Goal: Information Seeking & Learning: Compare options

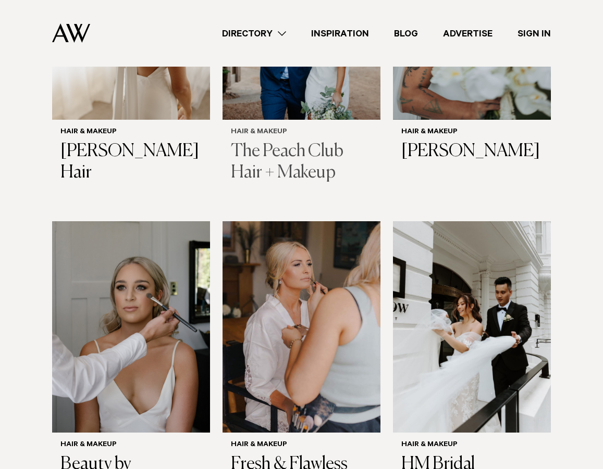
scroll to position [1169, 0]
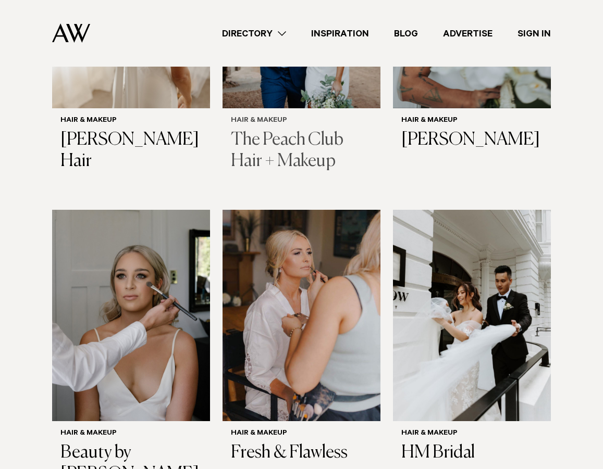
click at [329, 256] on img at bounding box center [301, 315] width 158 height 211
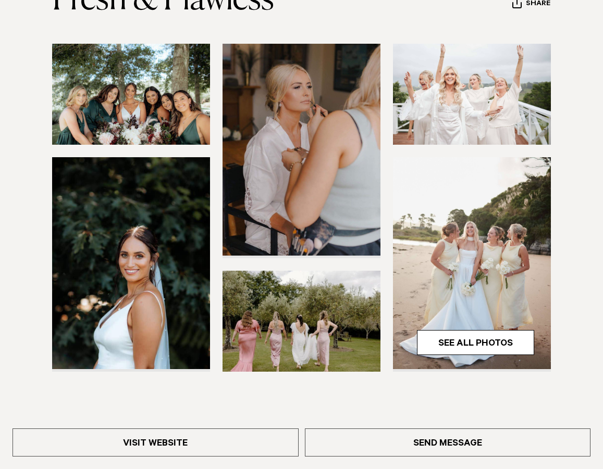
scroll to position [148, 0]
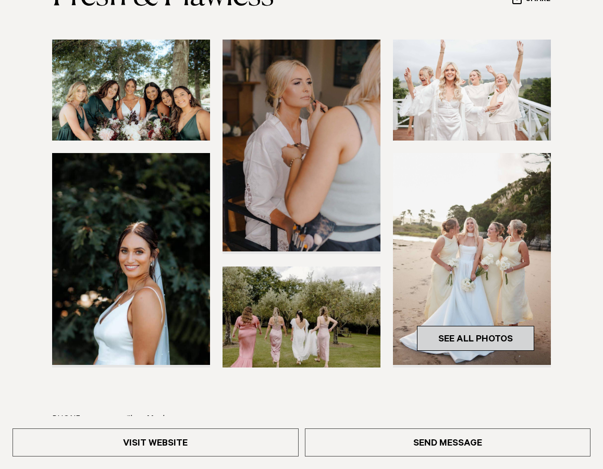
click at [490, 341] on link "See All Photos" at bounding box center [475, 338] width 117 height 25
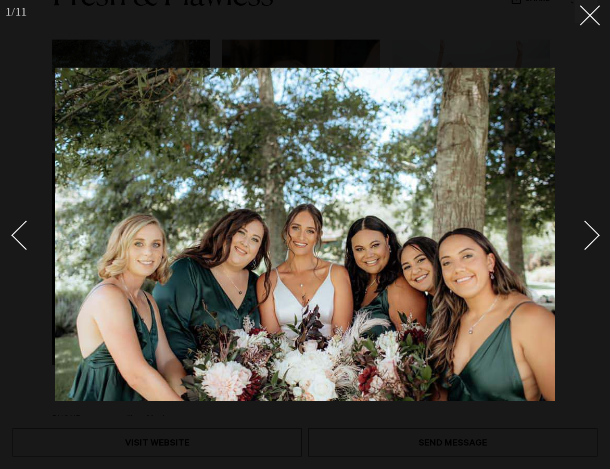
click at [587, 228] on div "Next slide" at bounding box center [586, 235] width 30 height 30
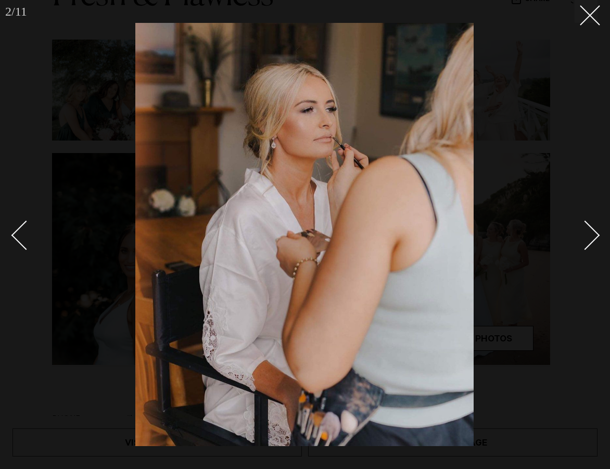
click at [587, 228] on div "Next slide" at bounding box center [586, 235] width 30 height 30
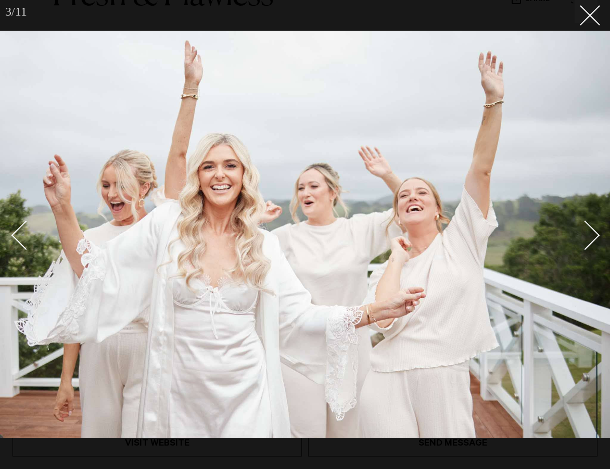
click at [587, 228] on div "Next slide" at bounding box center [586, 235] width 30 height 30
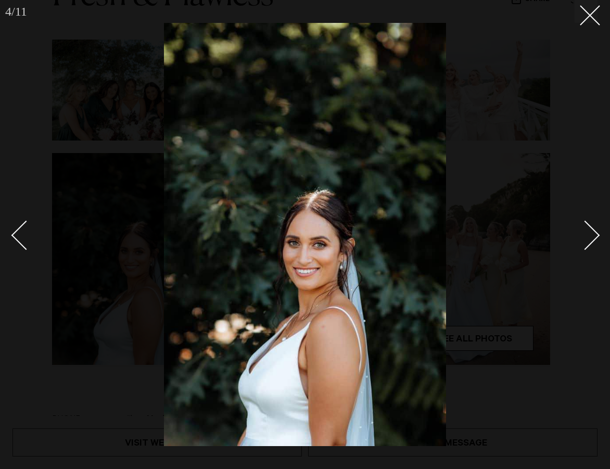
click at [587, 228] on div "Next slide" at bounding box center [586, 235] width 30 height 30
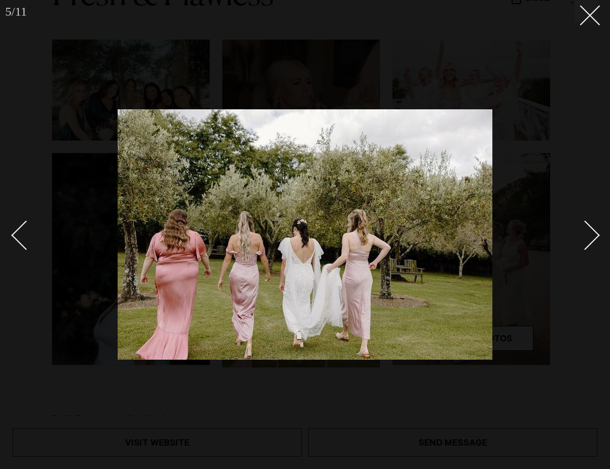
click at [587, 228] on div "Next slide" at bounding box center [586, 235] width 30 height 30
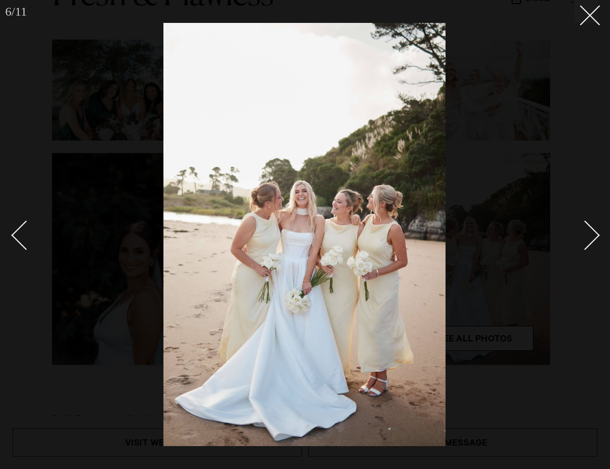
click at [587, 228] on div "Next slide" at bounding box center [586, 235] width 30 height 30
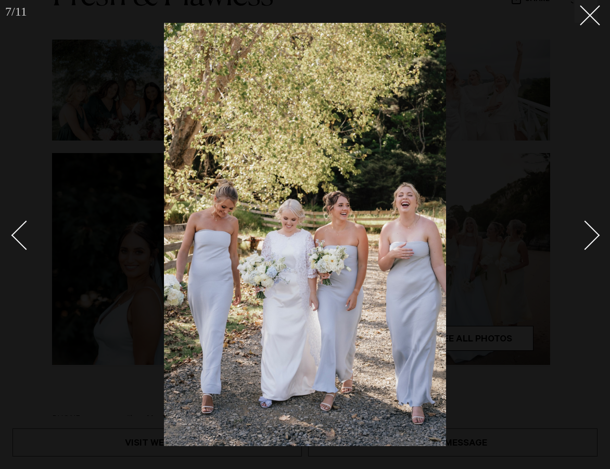
click at [587, 228] on div "Next slide" at bounding box center [586, 235] width 30 height 30
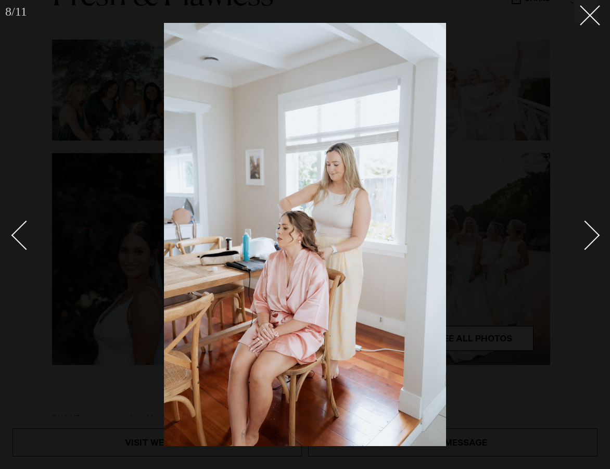
click at [587, 228] on div "Next slide" at bounding box center [586, 235] width 30 height 30
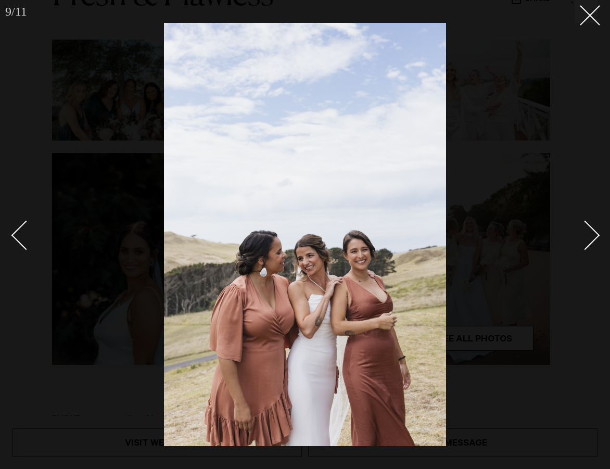
click at [587, 228] on div "Next slide" at bounding box center [586, 235] width 30 height 30
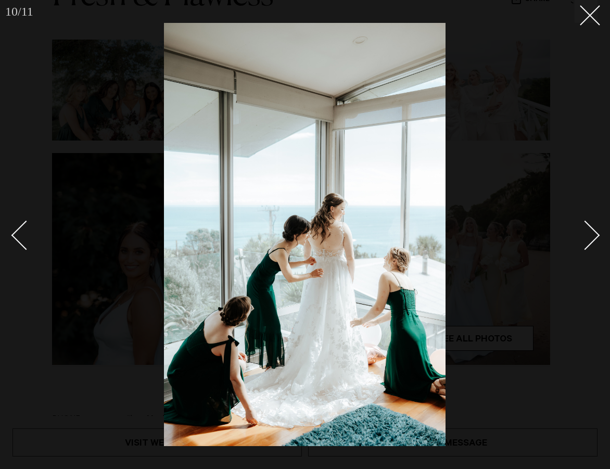
click at [587, 228] on div "Next slide" at bounding box center [586, 235] width 30 height 30
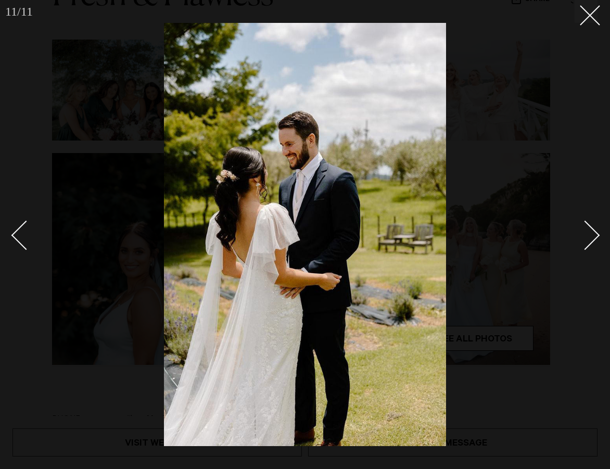
click at [587, 228] on div "Next slide" at bounding box center [586, 235] width 30 height 30
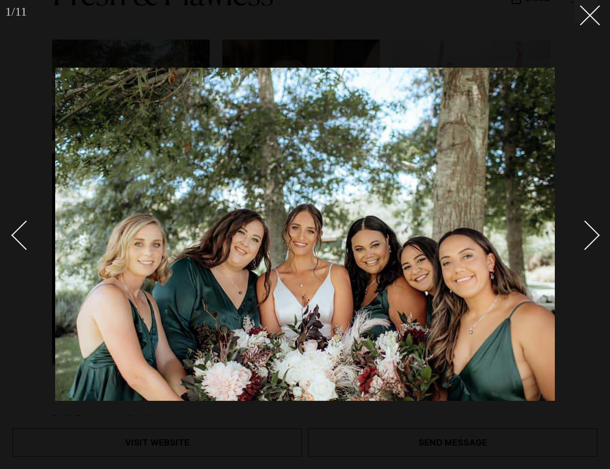
click at [587, 228] on div "Next slide" at bounding box center [586, 235] width 30 height 30
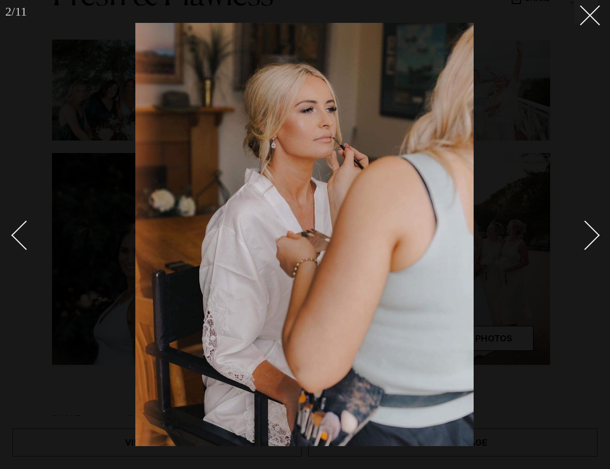
click at [587, 228] on div "Next slide" at bounding box center [586, 235] width 30 height 30
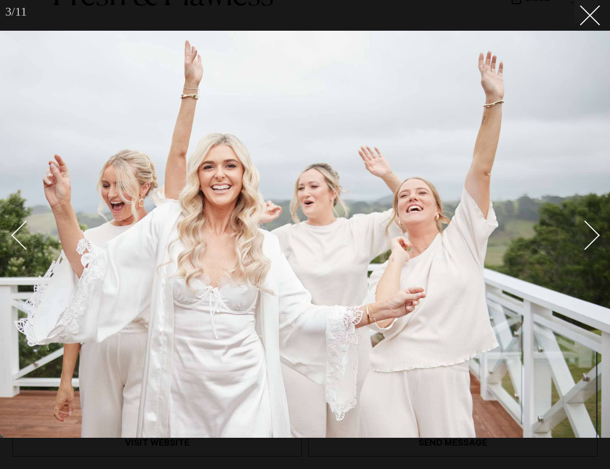
click at [601, 27] on div at bounding box center [305, 234] width 610 height 469
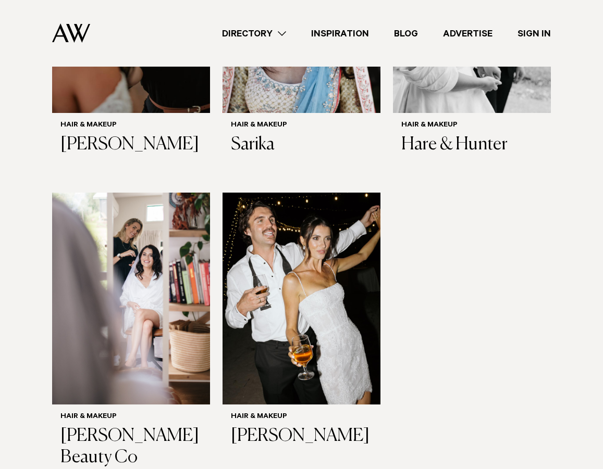
scroll to position [2140, 0]
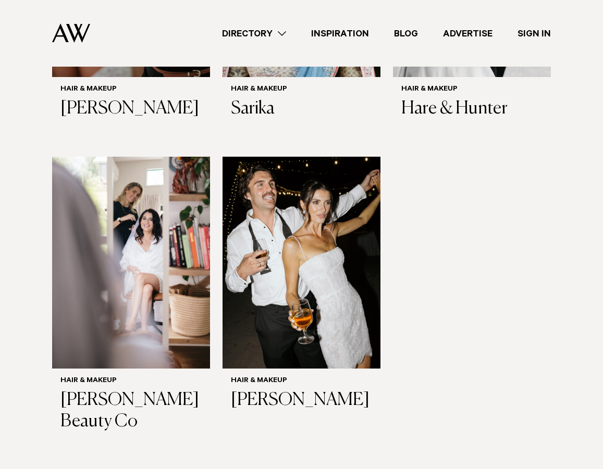
click at [355, 223] on img at bounding box center [301, 262] width 158 height 211
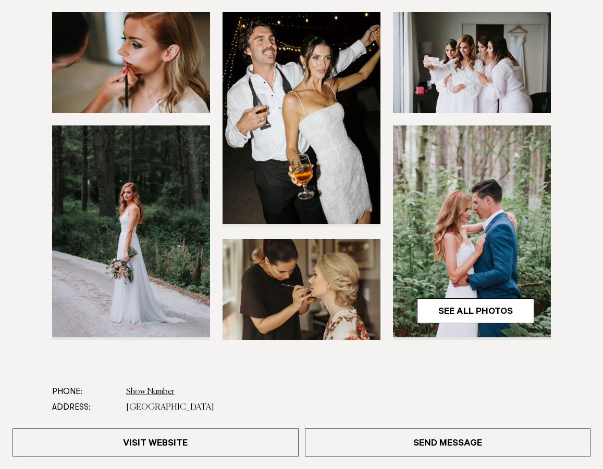
scroll to position [176, 0]
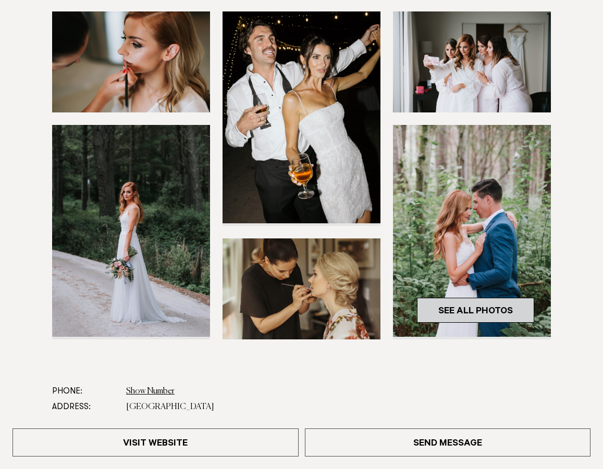
click at [452, 310] on link "See All Photos" at bounding box center [475, 310] width 117 height 25
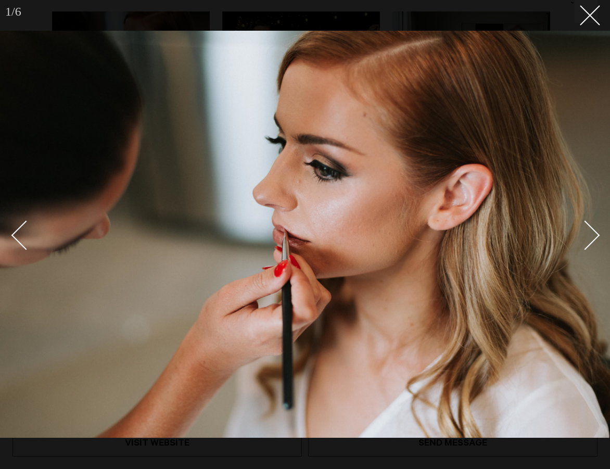
click at [592, 228] on div "Next slide" at bounding box center [586, 235] width 30 height 30
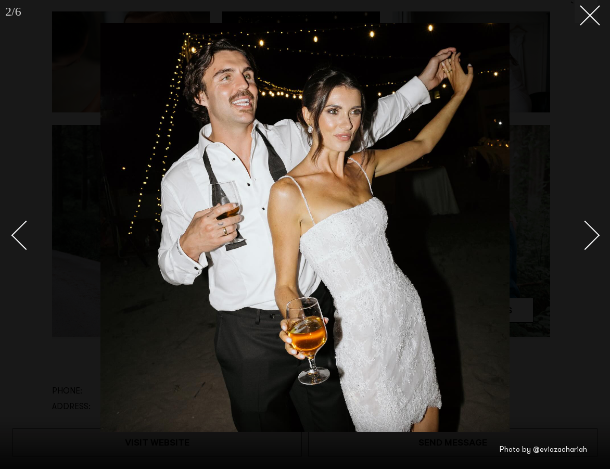
click at [592, 228] on div "Next slide" at bounding box center [586, 235] width 30 height 30
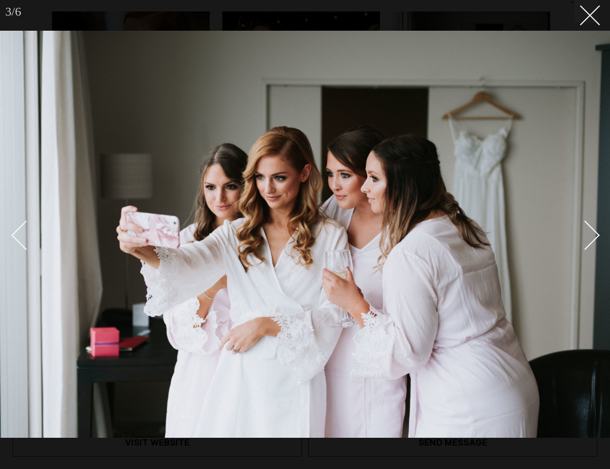
click at [592, 228] on div "Next slide" at bounding box center [586, 235] width 30 height 30
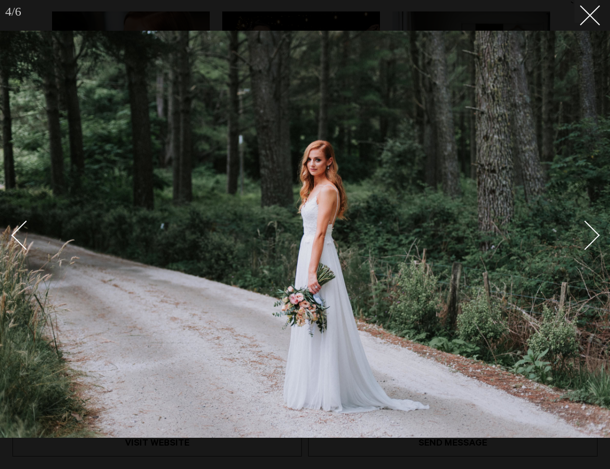
click at [592, 228] on div "Next slide" at bounding box center [586, 235] width 30 height 30
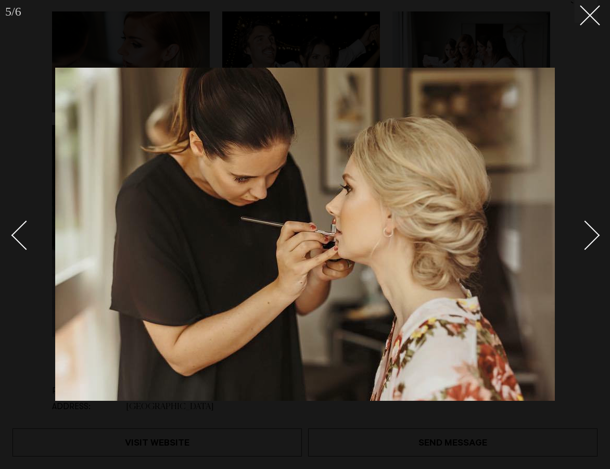
click at [592, 228] on div "Next slide" at bounding box center [586, 235] width 30 height 30
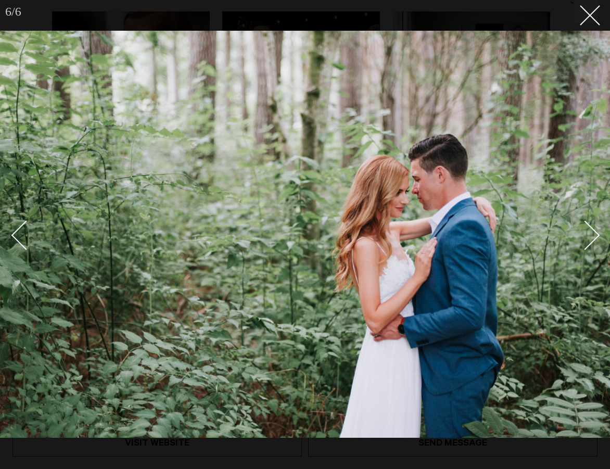
click at [592, 228] on div "Next slide" at bounding box center [586, 235] width 30 height 30
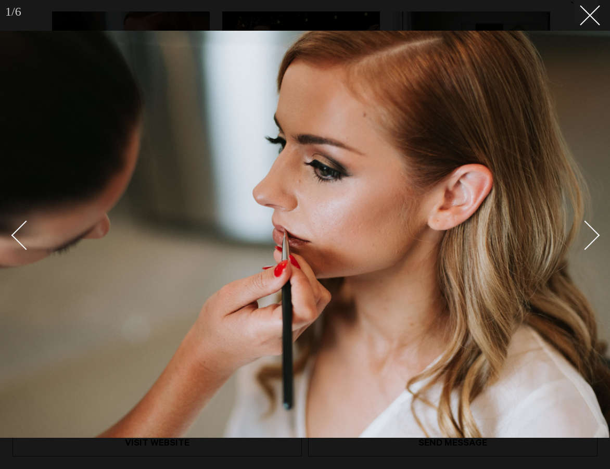
click at [592, 228] on div "Next slide" at bounding box center [586, 235] width 30 height 30
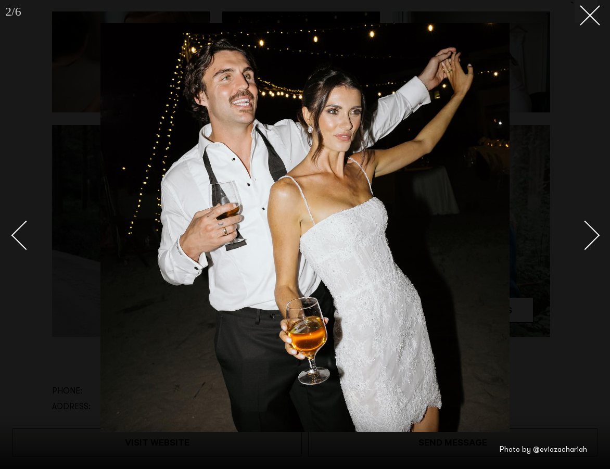
click at [592, 228] on div "Next slide" at bounding box center [586, 235] width 30 height 30
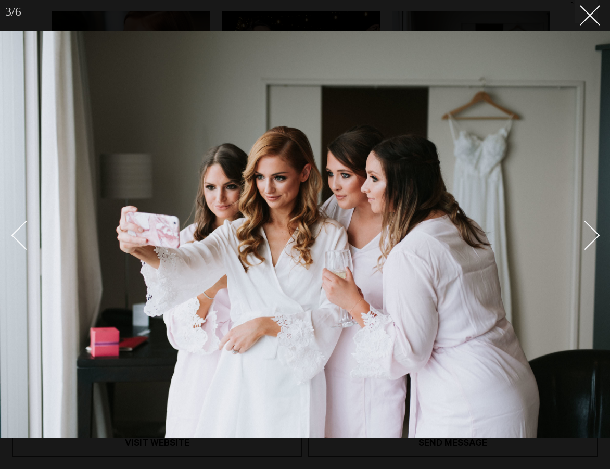
click at [592, 228] on div "Next slide" at bounding box center [586, 235] width 30 height 30
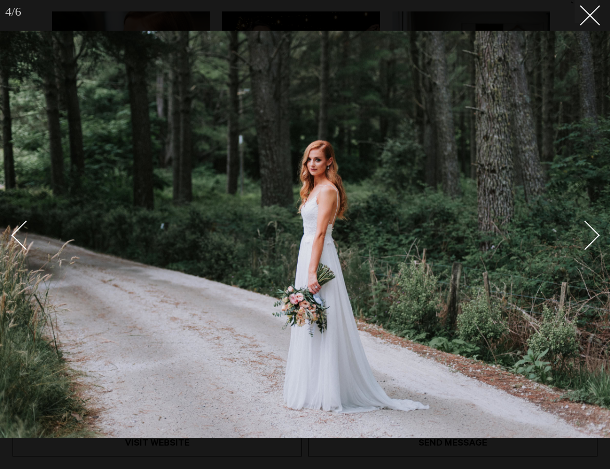
click at [592, 228] on div "Next slide" at bounding box center [586, 235] width 30 height 30
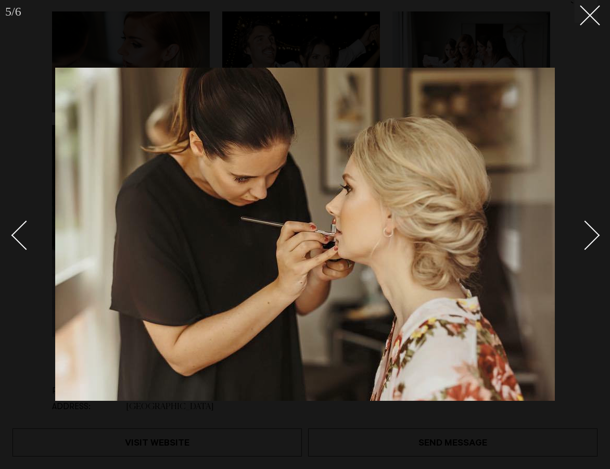
click at [592, 228] on div "Next slide" at bounding box center [586, 235] width 30 height 30
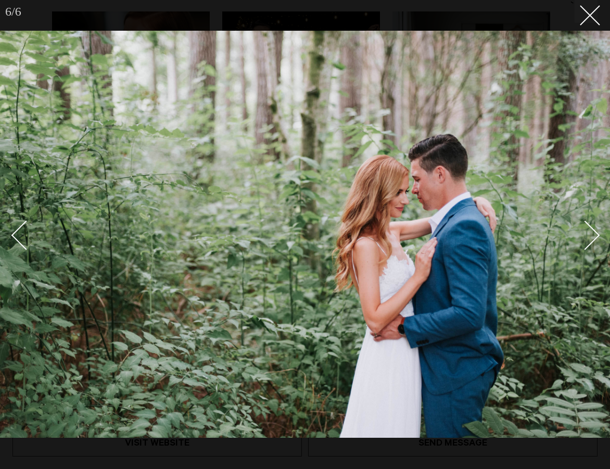
click at [592, 228] on div "Next slide" at bounding box center [586, 235] width 30 height 30
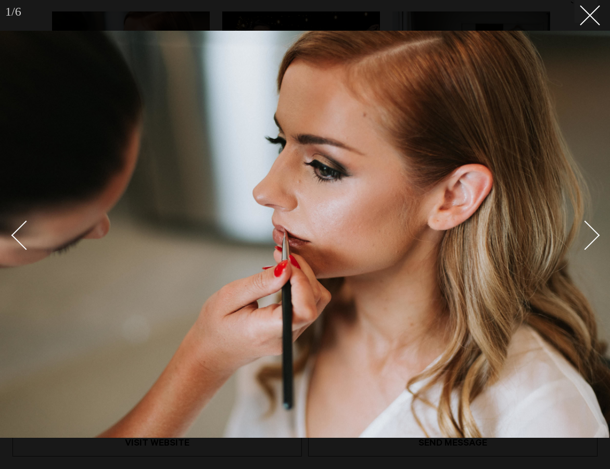
click at [592, 228] on div "Next slide" at bounding box center [586, 235] width 30 height 30
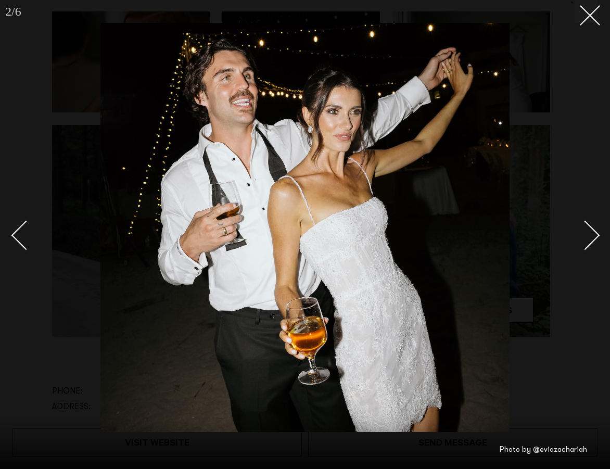
click at [592, 228] on div "Next slide" at bounding box center [586, 235] width 30 height 30
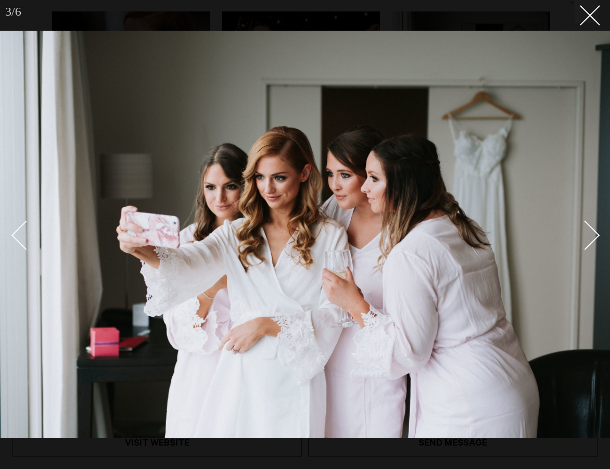
click at [586, 25] on div at bounding box center [305, 234] width 610 height 469
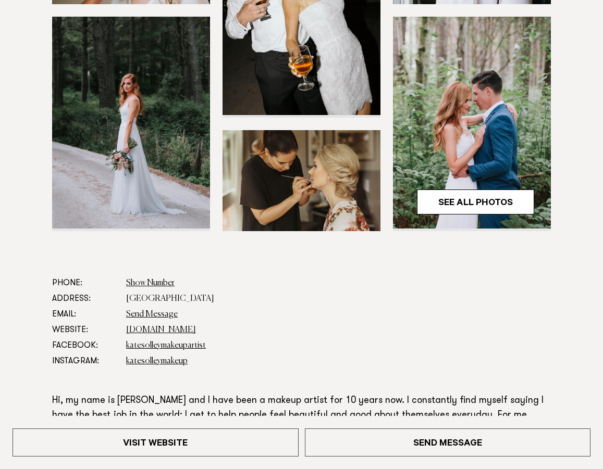
scroll to position [388, 0]
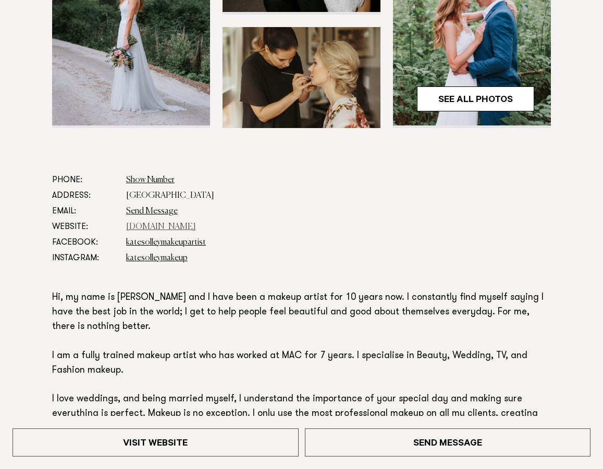
click at [136, 226] on link "www.katesolleymakeup.com" at bounding box center [161, 227] width 70 height 8
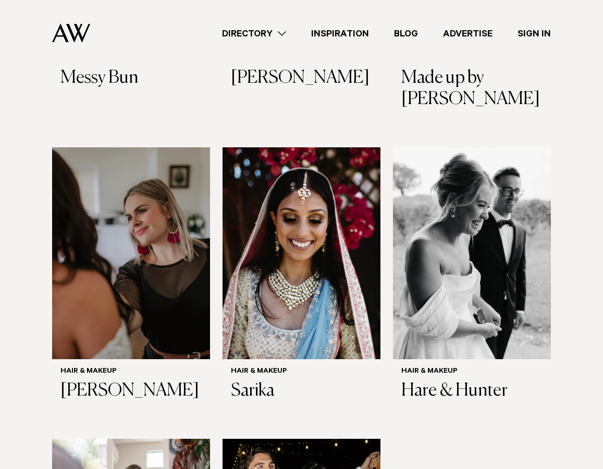
scroll to position [1910, 0]
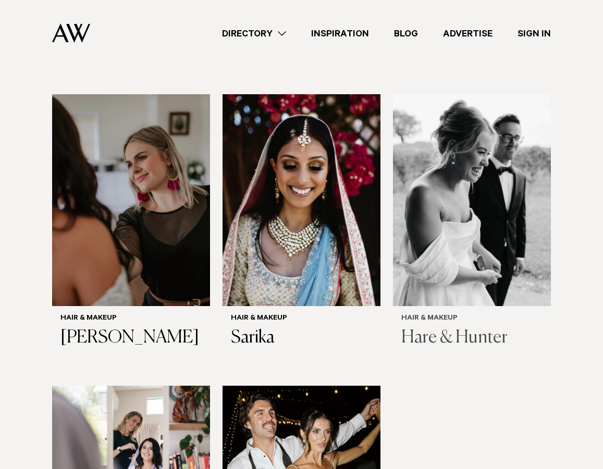
click at [492, 188] on img at bounding box center [472, 199] width 158 height 211
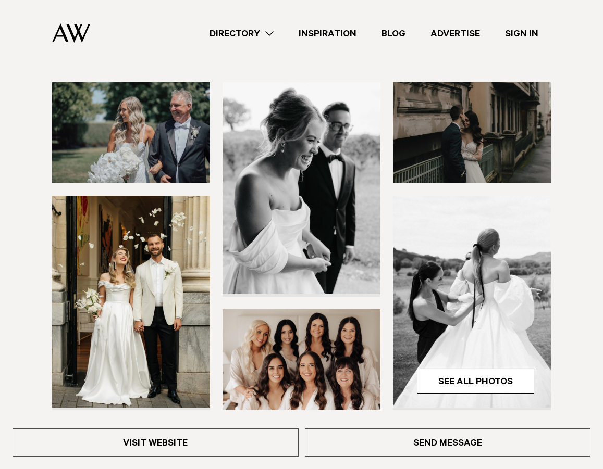
scroll to position [104, 0]
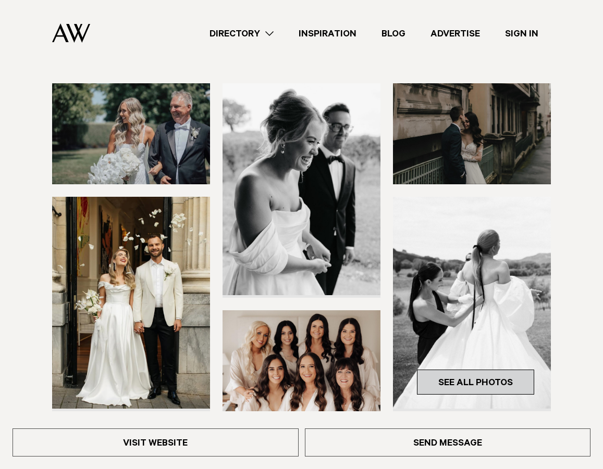
click at [471, 387] on link "See All Photos" at bounding box center [475, 382] width 117 height 25
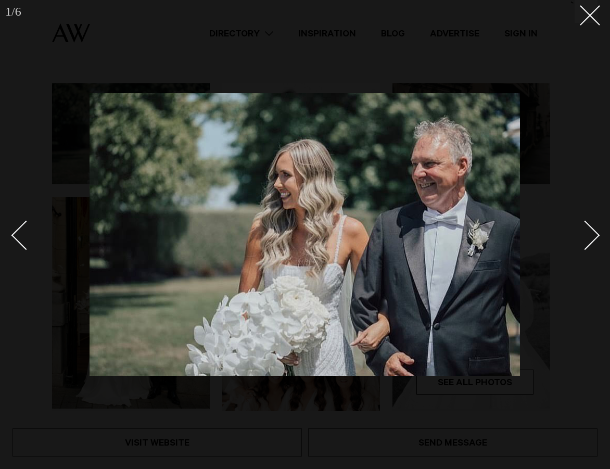
click at [597, 235] on div "Next slide" at bounding box center [586, 235] width 30 height 30
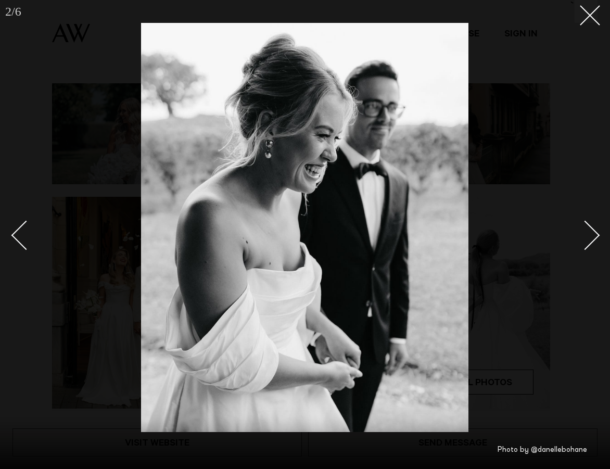
click at [597, 235] on div "Next slide" at bounding box center [586, 235] width 30 height 30
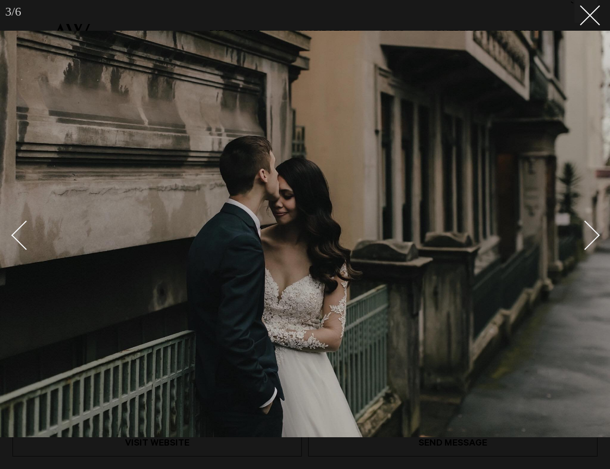
click at [597, 235] on div "Next slide" at bounding box center [586, 235] width 30 height 30
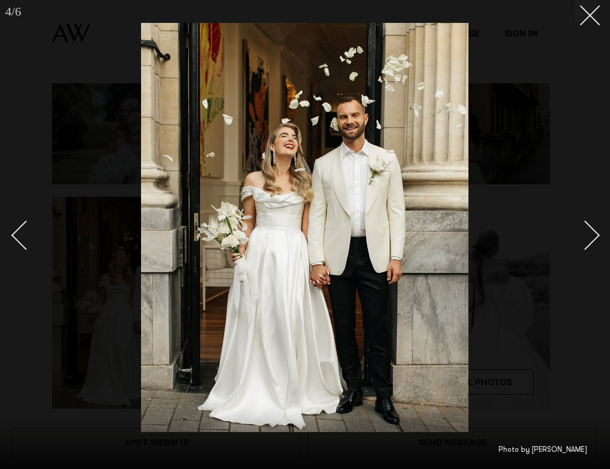
click at [597, 235] on div "Next slide" at bounding box center [586, 235] width 30 height 30
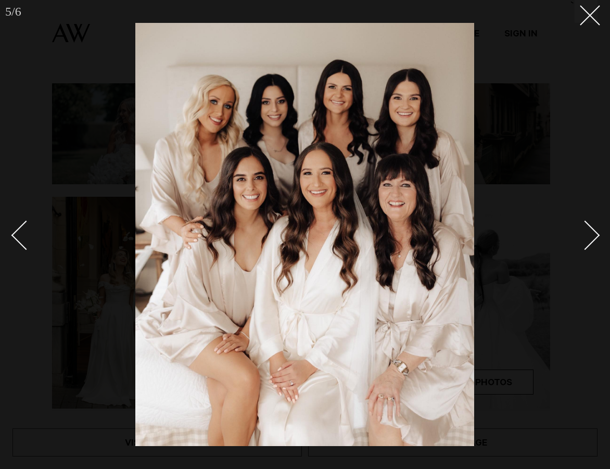
click at [597, 231] on link at bounding box center [579, 235] width 36 height 52
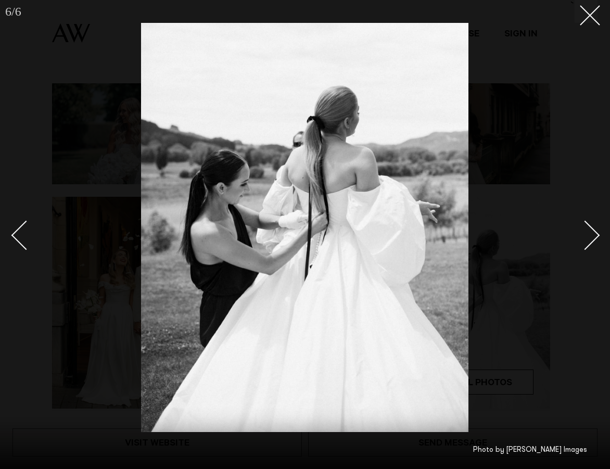
click at [597, 231] on link at bounding box center [579, 235] width 36 height 52
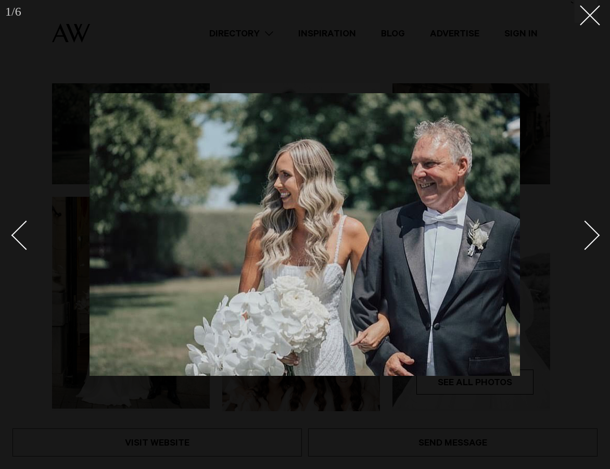
click at [597, 231] on link at bounding box center [579, 235] width 36 height 52
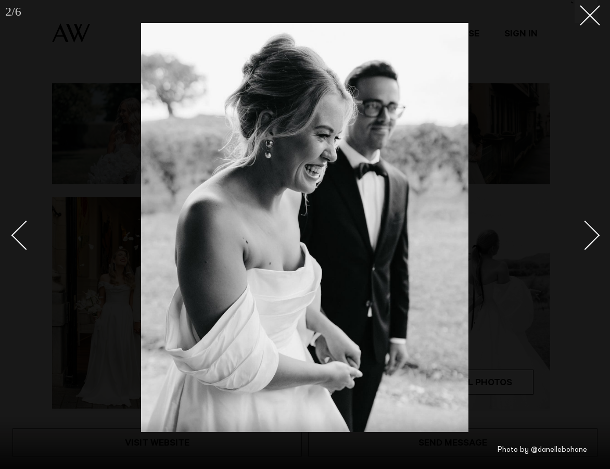
click at [597, 231] on link at bounding box center [579, 235] width 36 height 52
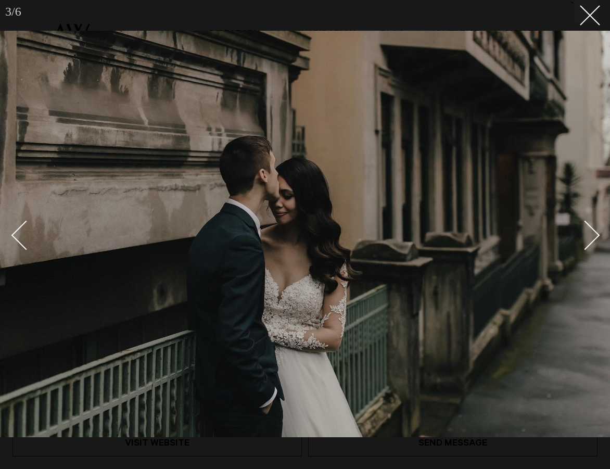
click at [597, 231] on link at bounding box center [579, 235] width 36 height 52
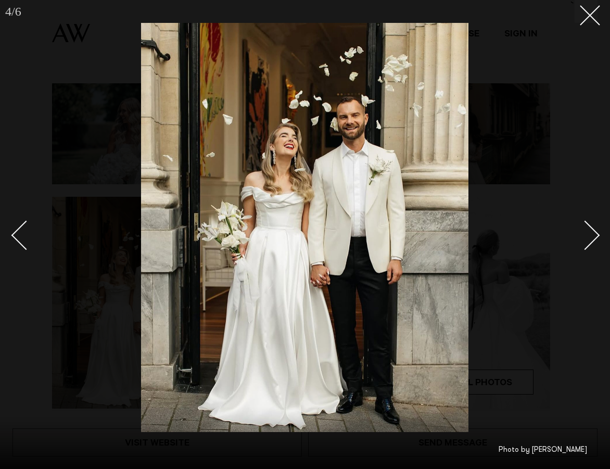
click at [597, 231] on link at bounding box center [579, 235] width 36 height 52
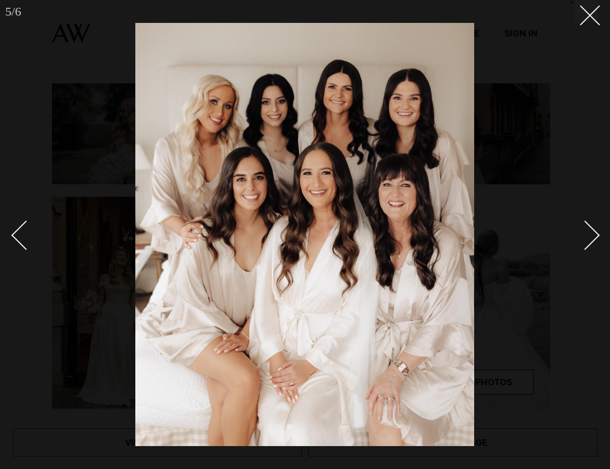
click at [587, 234] on div "Next slide" at bounding box center [586, 235] width 30 height 30
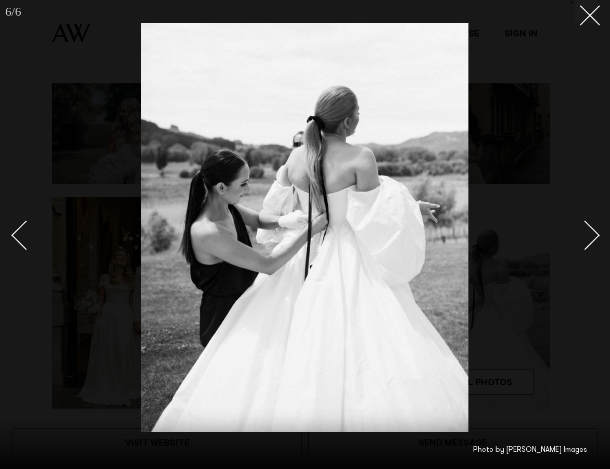
click at [588, 233] on div "Next slide" at bounding box center [586, 235] width 30 height 30
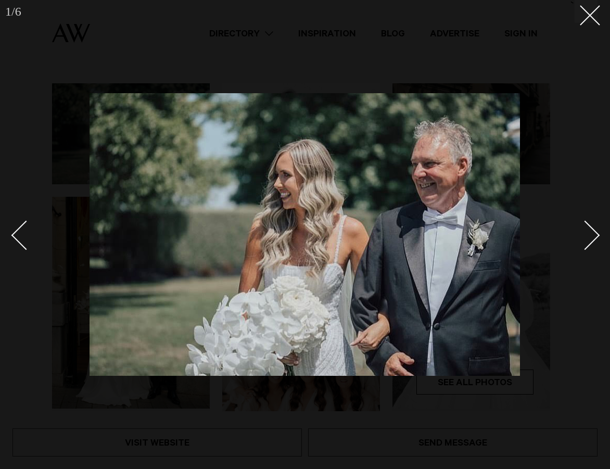
click at [588, 233] on div "Next slide" at bounding box center [586, 235] width 30 height 30
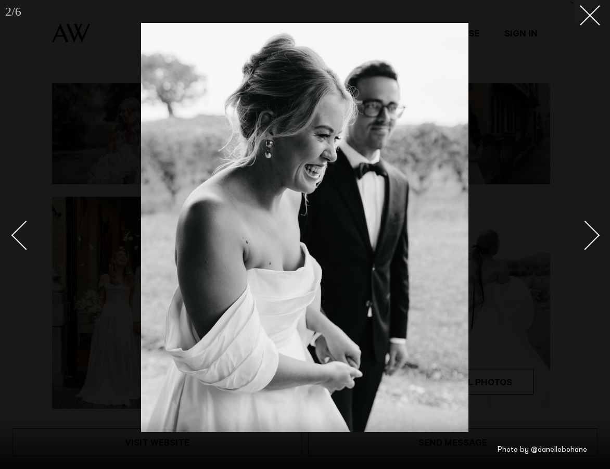
click at [588, 233] on div "Next slide" at bounding box center [586, 235] width 30 height 30
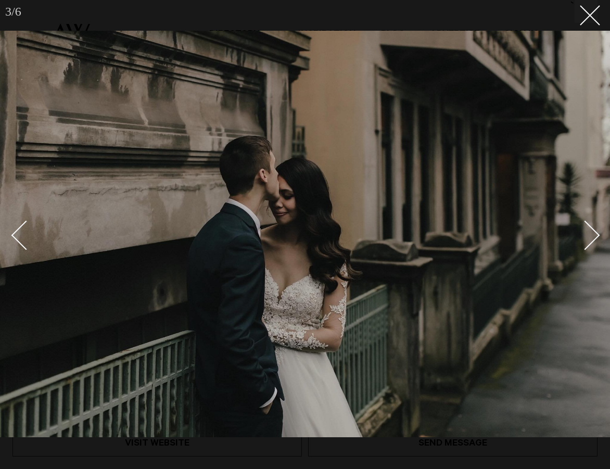
click at [589, 231] on div "Next slide" at bounding box center [586, 235] width 30 height 30
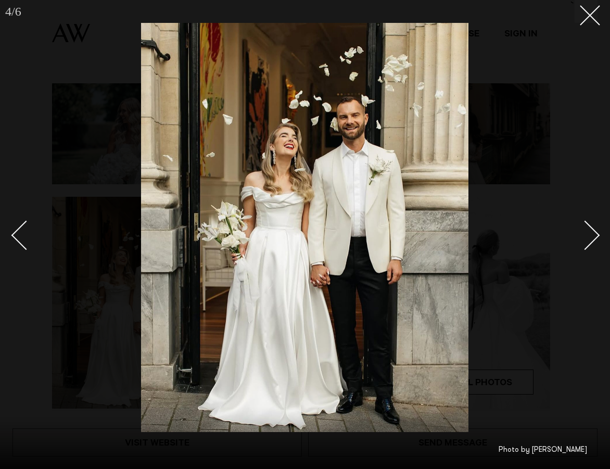
click at [589, 231] on div "Next slide" at bounding box center [586, 235] width 30 height 30
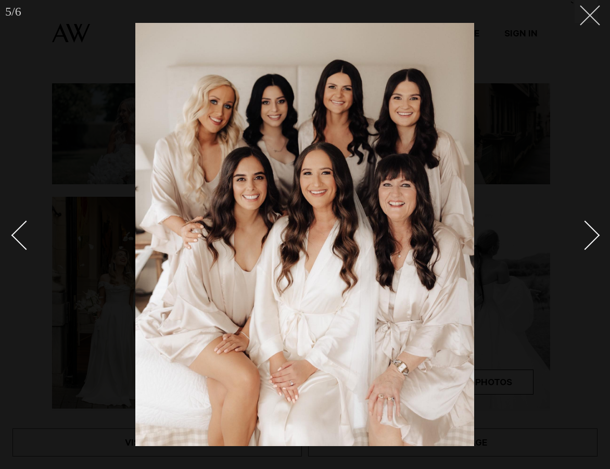
click at [588, 7] on icon at bounding box center [586, 11] width 13 height 13
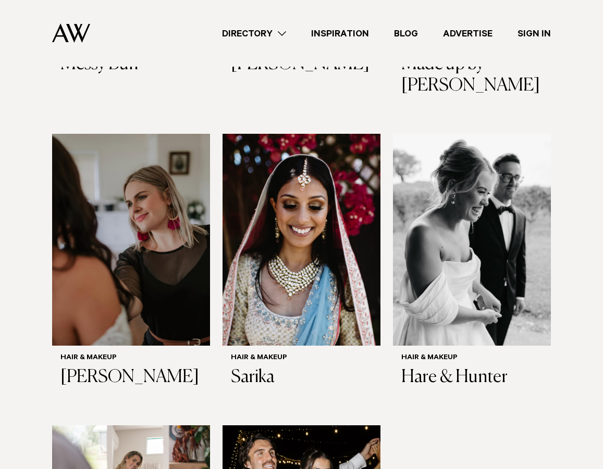
scroll to position [1863, 0]
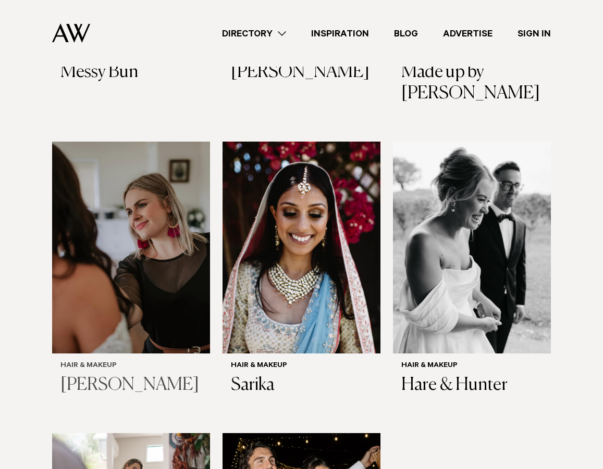
click at [144, 292] on img at bounding box center [131, 247] width 158 height 211
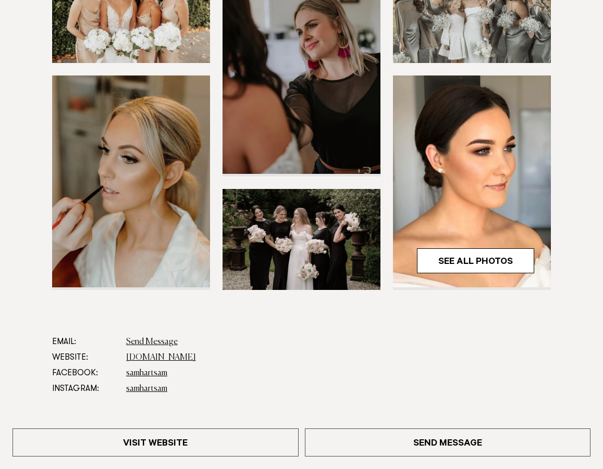
scroll to position [239, 0]
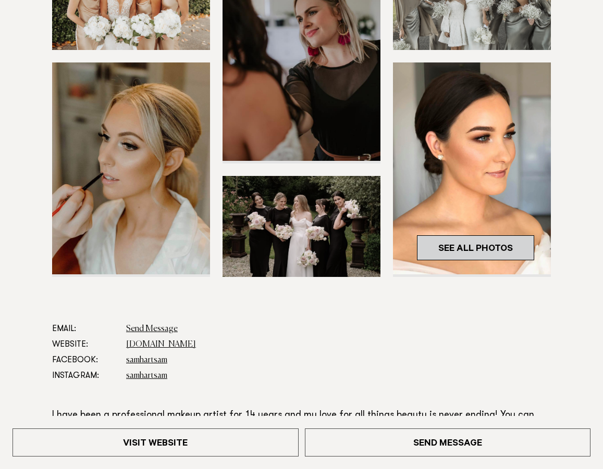
click at [478, 243] on link "See All Photos" at bounding box center [475, 247] width 117 height 25
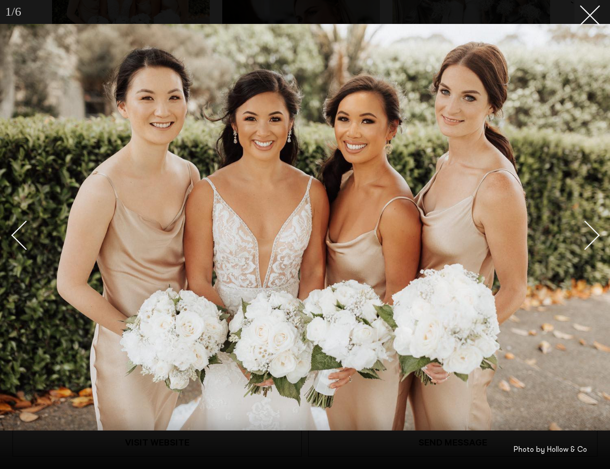
click at [595, 235] on div "Next slide" at bounding box center [586, 235] width 30 height 30
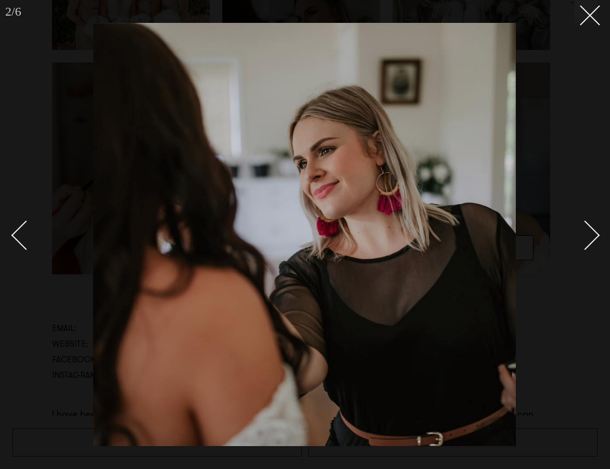
click at [595, 235] on div "Next slide" at bounding box center [586, 235] width 30 height 30
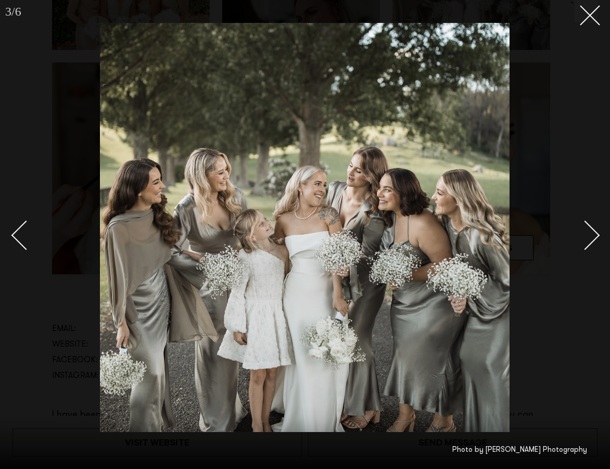
click at [595, 235] on div "Next slide" at bounding box center [586, 235] width 30 height 30
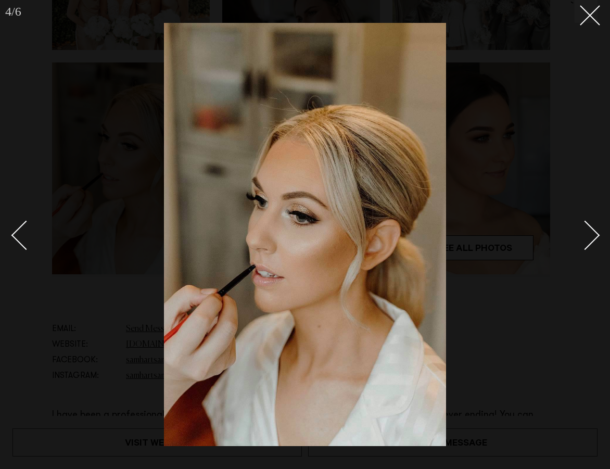
click at [595, 235] on div "Next slide" at bounding box center [586, 235] width 30 height 30
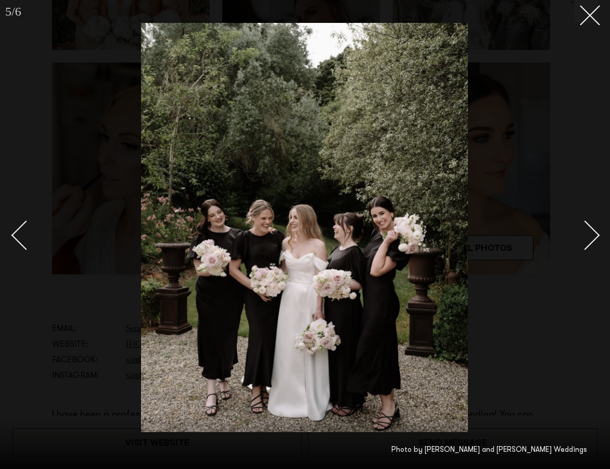
click at [11, 238] on div at bounding box center [305, 234] width 610 height 469
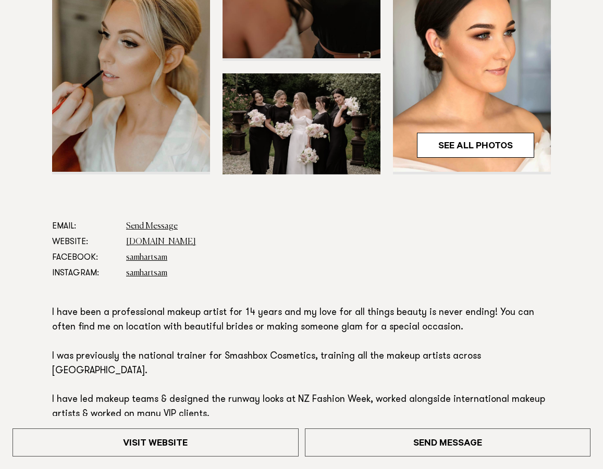
scroll to position [387, 0]
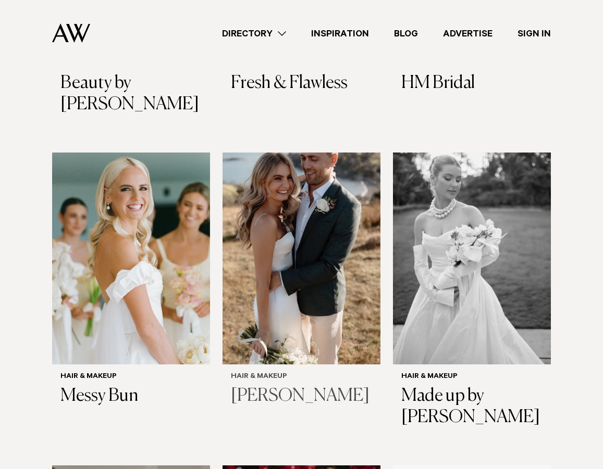
scroll to position [1531, 0]
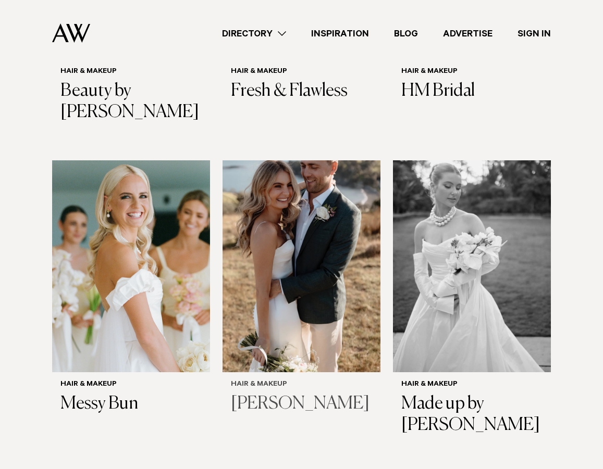
click at [288, 266] on img at bounding box center [301, 265] width 158 height 211
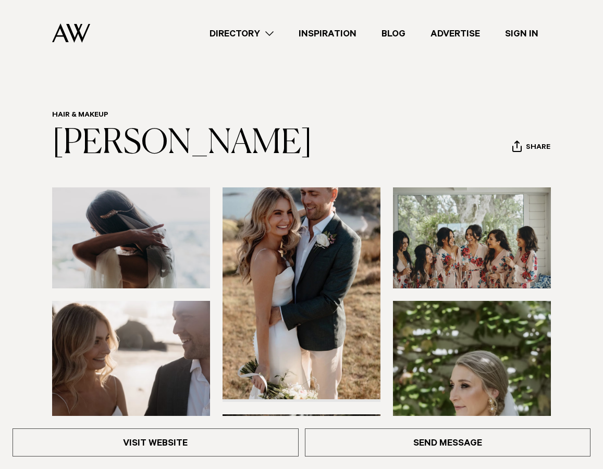
click at [432, 214] on img at bounding box center [472, 238] width 158 height 101
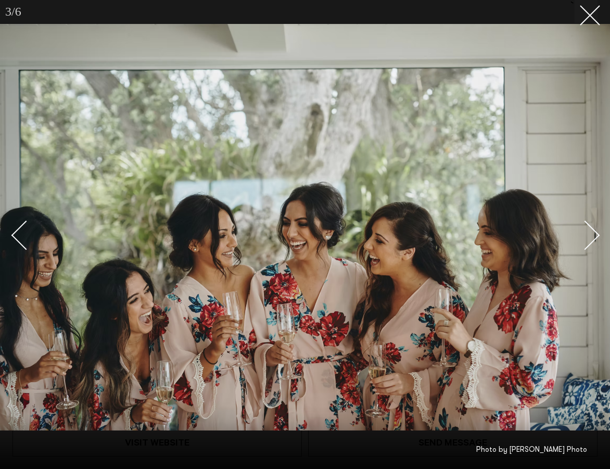
click at [598, 21] on div at bounding box center [305, 234] width 610 height 469
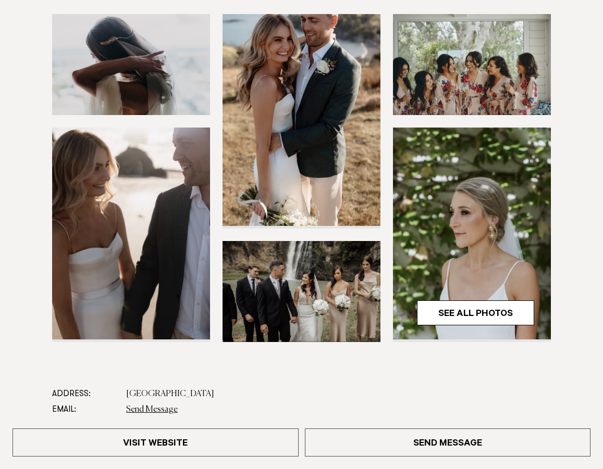
scroll to position [183, 0]
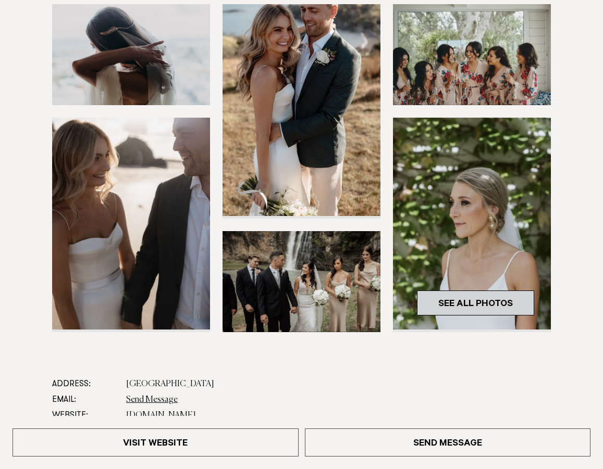
click at [470, 302] on link "See All Photos" at bounding box center [475, 303] width 117 height 25
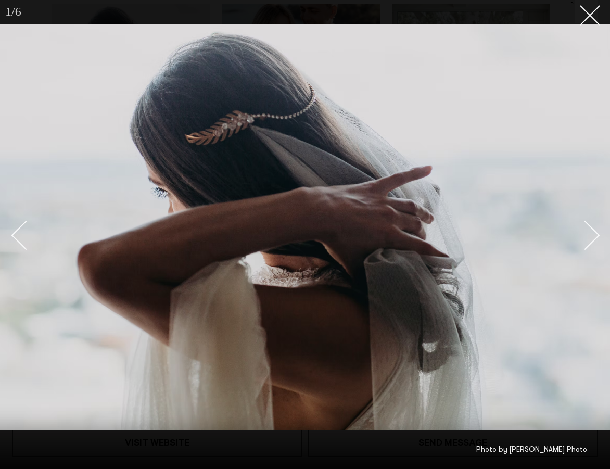
click at [584, 243] on div "Next slide" at bounding box center [586, 235] width 30 height 30
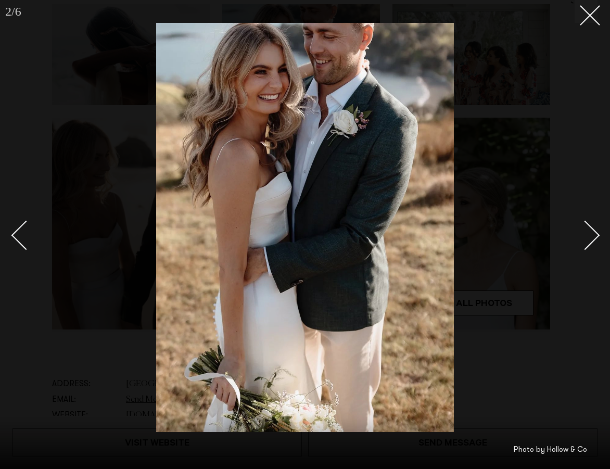
click at [590, 236] on div "Next slide" at bounding box center [586, 235] width 30 height 30
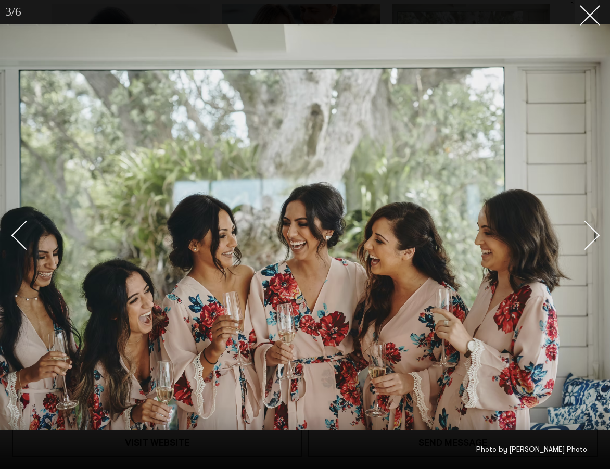
click at [590, 236] on div "Next slide" at bounding box center [586, 235] width 30 height 30
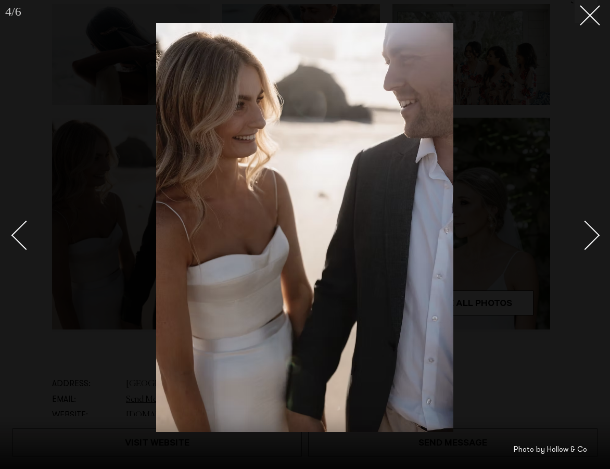
click at [590, 236] on div "Next slide" at bounding box center [586, 235] width 30 height 30
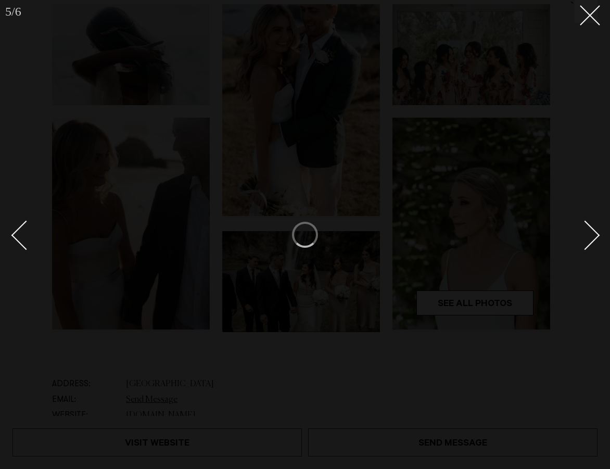
click at [594, 231] on div "Next slide" at bounding box center [586, 235] width 30 height 30
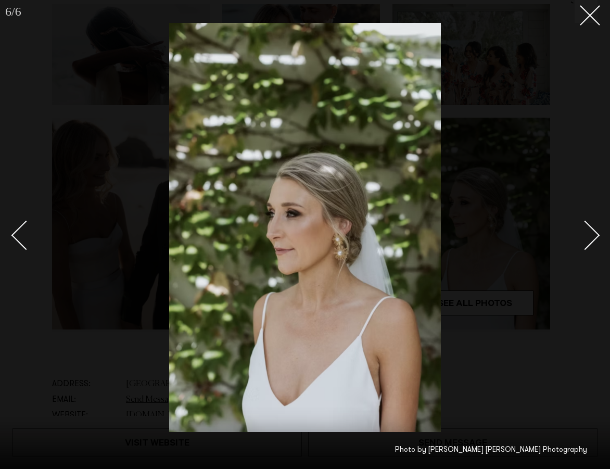
click at [584, 234] on div "Next slide" at bounding box center [586, 235] width 30 height 30
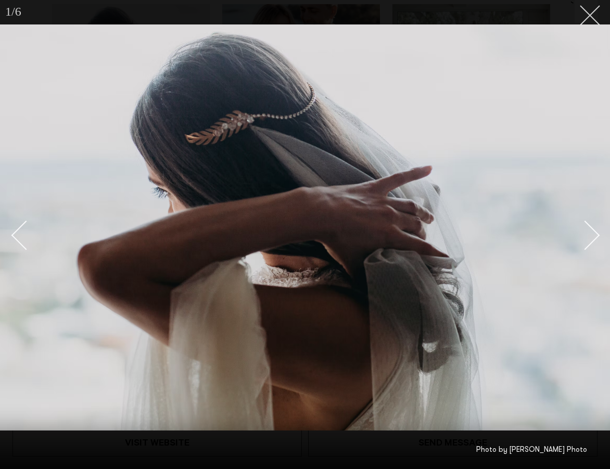
click at [591, 18] on button at bounding box center [586, 11] width 23 height 23
